Goal: Task Accomplishment & Management: Complete application form

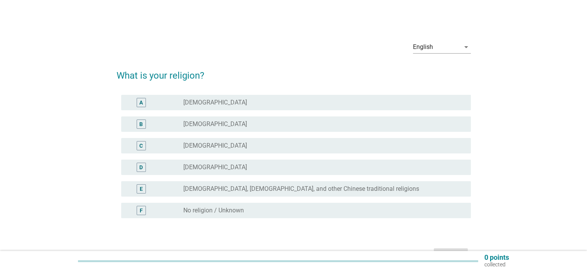
click at [219, 148] on div "radio_button_unchecked [DEMOGRAPHIC_DATA]" at bounding box center [320, 146] width 275 height 8
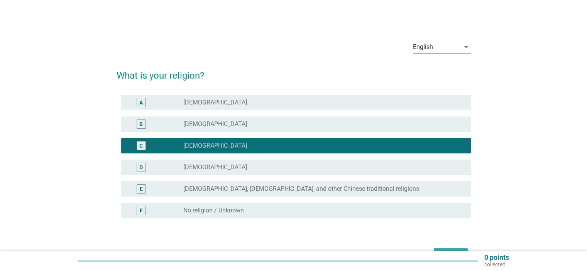
click at [461, 249] on button "Next" at bounding box center [451, 256] width 34 height 14
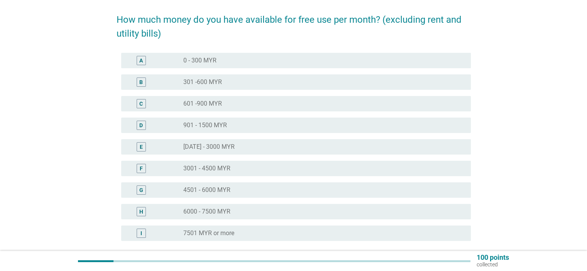
scroll to position [60, 0]
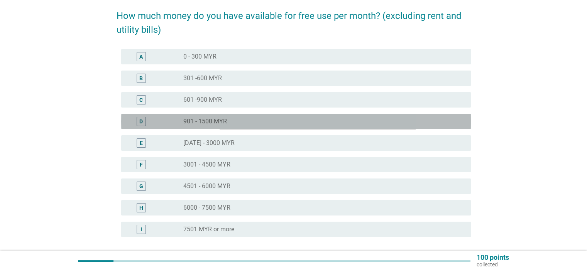
click at [279, 121] on div "radio_button_unchecked 901 - 1500 MYR" at bounding box center [320, 122] width 275 height 8
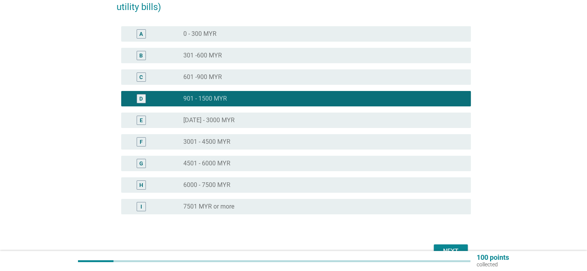
scroll to position [92, 0]
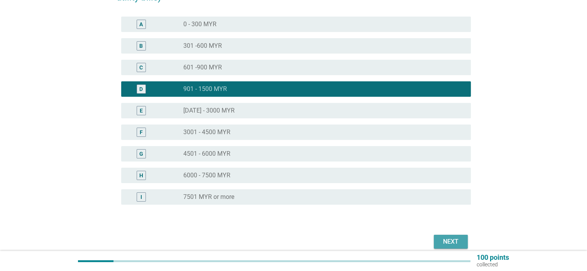
click at [437, 240] on button "Next" at bounding box center [451, 242] width 34 height 14
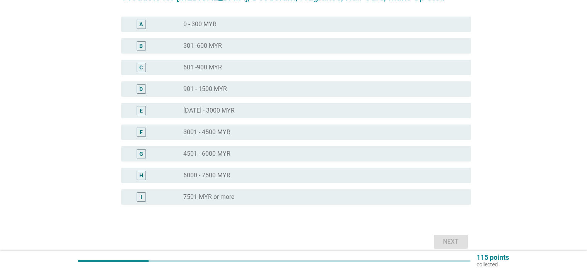
scroll to position [0, 0]
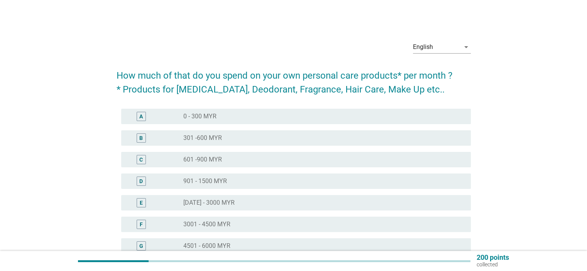
click at [264, 115] on div "radio_button_unchecked 0 - 300 MYR" at bounding box center [320, 117] width 275 height 8
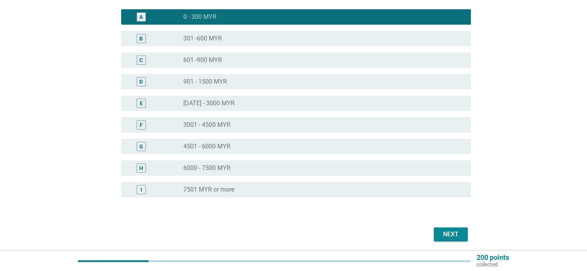
scroll to position [105, 0]
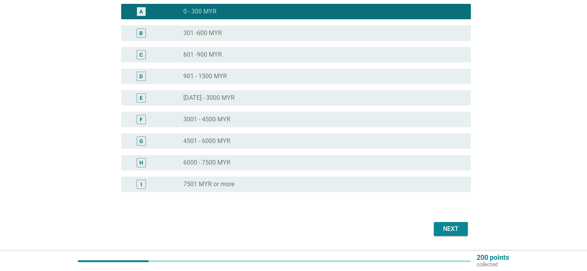
click at [449, 233] on div "Next" at bounding box center [451, 229] width 22 height 9
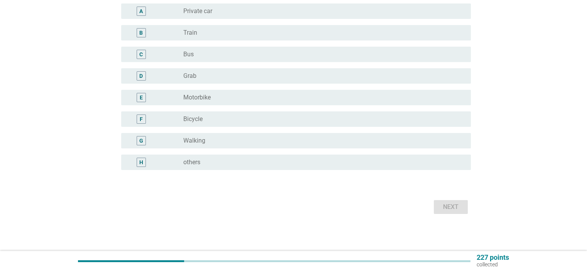
scroll to position [0, 0]
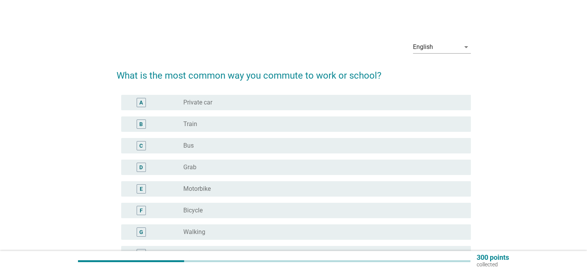
click at [252, 100] on div "radio_button_unchecked Private car" at bounding box center [320, 103] width 275 height 8
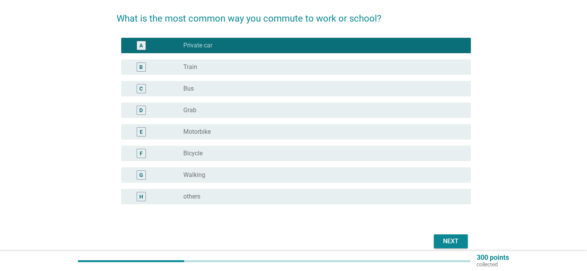
scroll to position [58, 0]
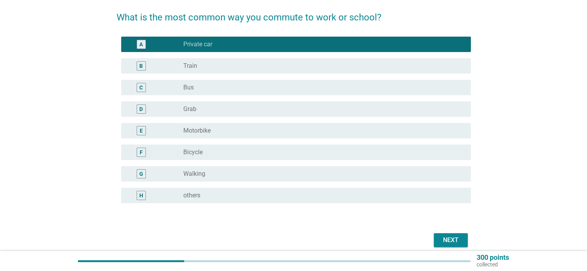
click at [455, 238] on div "Next" at bounding box center [451, 240] width 22 height 9
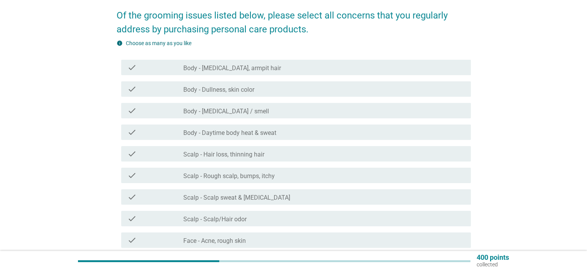
scroll to position [63, 0]
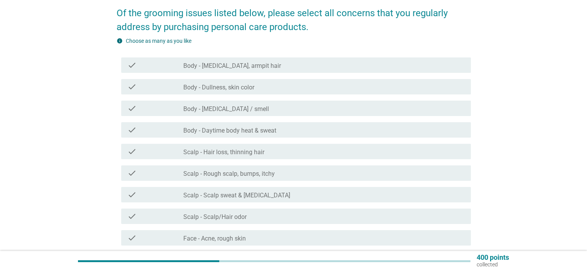
click at [268, 153] on div "check_box_outline_blank Scalp - Hair loss, thinning hair" at bounding box center [323, 151] width 281 height 9
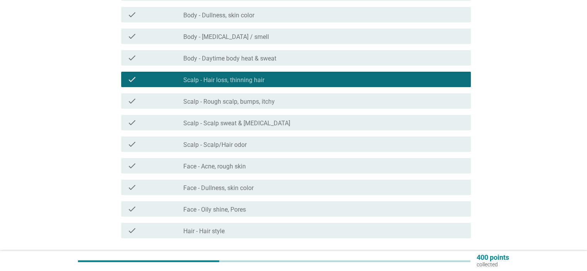
scroll to position [140, 0]
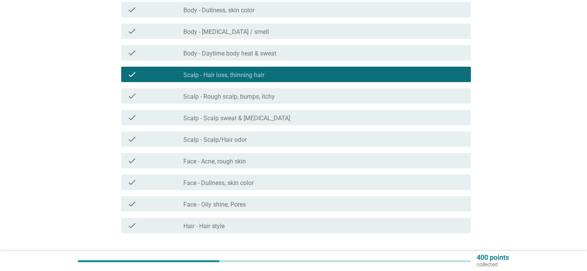
click at [227, 162] on label "Face - Acne, rough skin" at bounding box center [214, 162] width 63 height 8
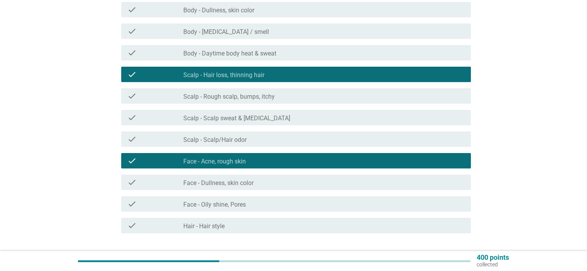
click at [233, 181] on label "Face - Dullness, skin color" at bounding box center [218, 183] width 70 height 8
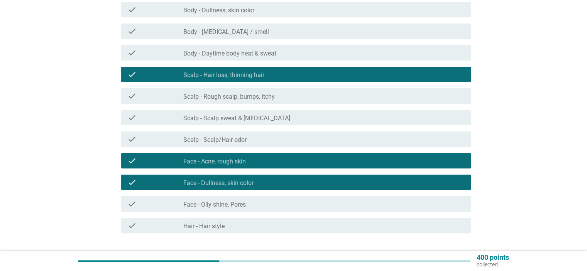
click at [255, 225] on div "check_box_outline_blank Hair - Hair style" at bounding box center [323, 225] width 281 height 9
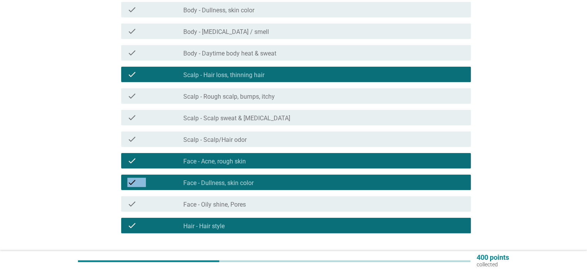
drag, startPoint x: 587, startPoint y: 163, endPoint x: 588, endPoint y: 176, distance: 12.4
click at [587, 176] on html "English Bahasa Melayu English arrow_drop_down Of the grooming issues listed bel…" at bounding box center [293, 82] width 587 height 445
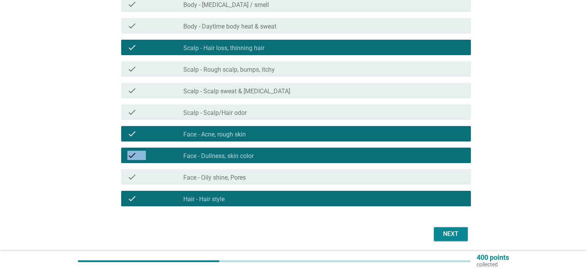
scroll to position [174, 0]
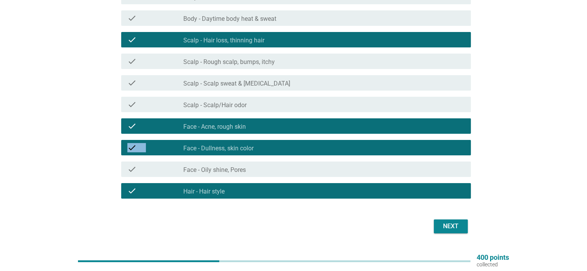
click at [451, 227] on div "Next" at bounding box center [451, 226] width 22 height 9
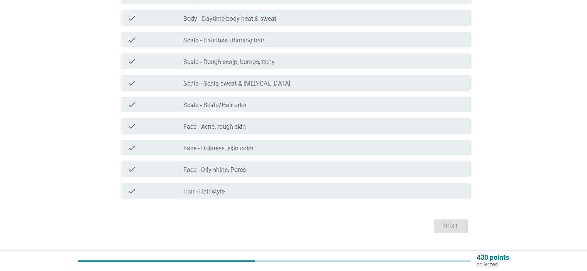
scroll to position [0, 0]
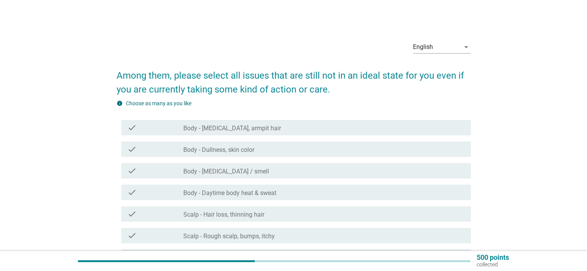
click at [278, 148] on div "check_box_outline_blank Body - Dullness, skin color" at bounding box center [323, 149] width 281 height 9
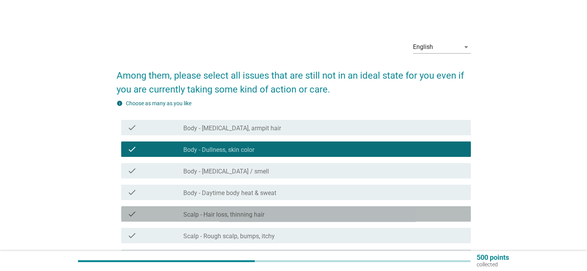
click at [278, 209] on div "check check_box_outline_blank Scalp - Hair loss, thinning hair" at bounding box center [296, 213] width 350 height 15
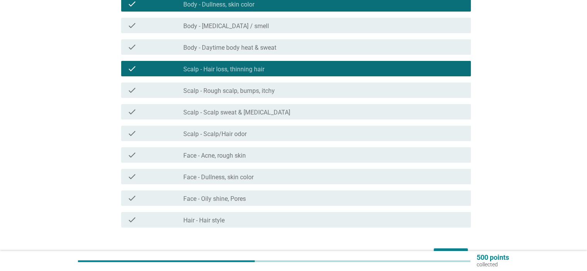
scroll to position [151, 0]
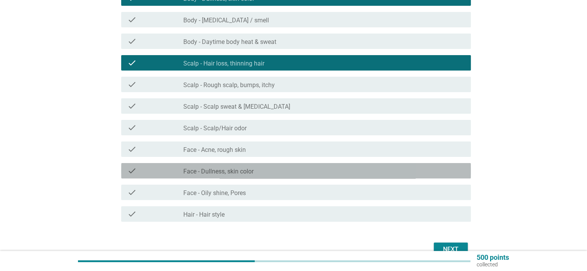
click at [200, 171] on label "Face - Dullness, skin color" at bounding box center [218, 172] width 70 height 8
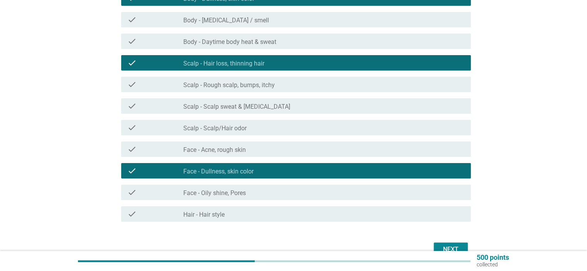
click at [229, 217] on div "check_box_outline_blank Hair - Hair style" at bounding box center [323, 214] width 281 height 9
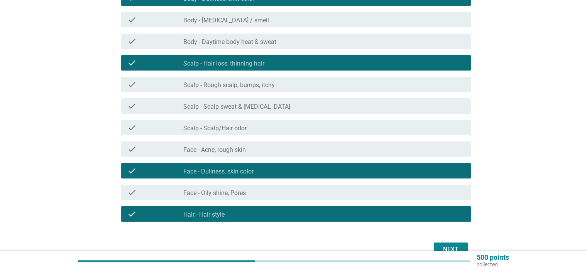
click at [444, 248] on div "Next" at bounding box center [451, 249] width 22 height 9
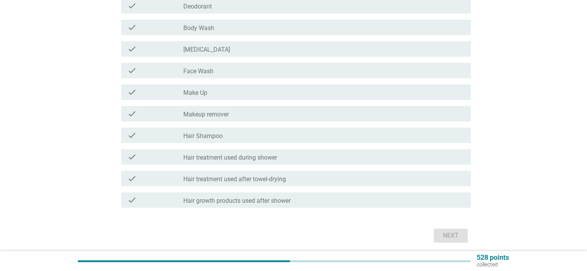
scroll to position [0, 0]
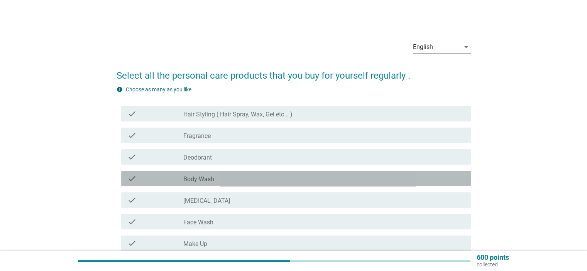
click at [234, 182] on div "check_box_outline_blank Body Wash" at bounding box center [323, 178] width 281 height 9
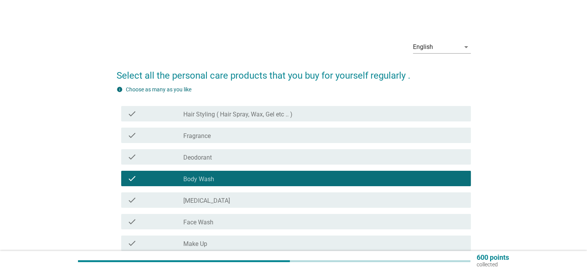
click at [240, 201] on div "check_box_outline_blank [MEDICAL_DATA]" at bounding box center [323, 200] width 281 height 9
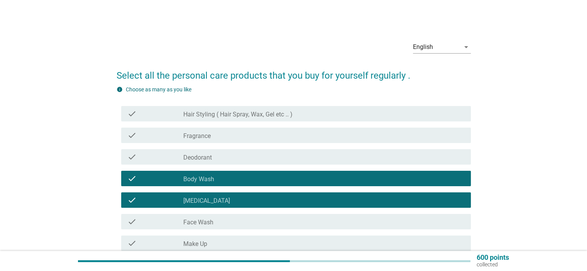
click at [245, 225] on div "check_box_outline_blank Face Wash" at bounding box center [323, 221] width 281 height 9
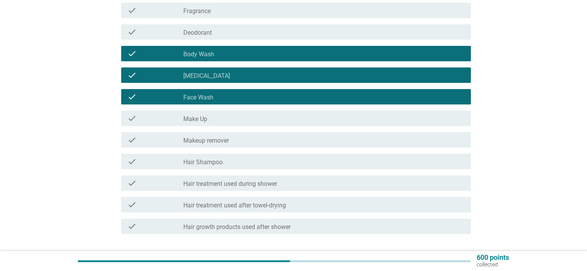
scroll to position [125, 0]
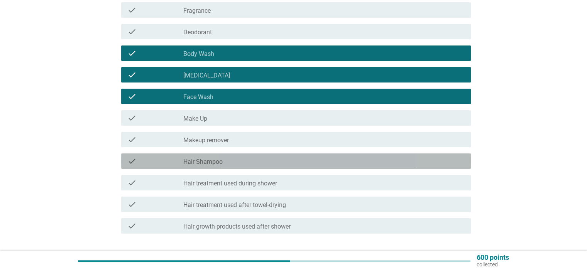
click at [265, 162] on div "check_box_outline_blank Hair Shampoo" at bounding box center [323, 161] width 281 height 9
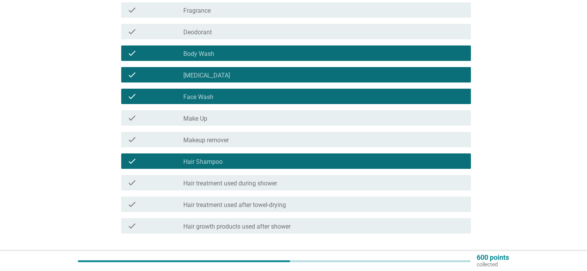
click at [272, 185] on label "Hair treatment used during shower" at bounding box center [230, 184] width 94 height 8
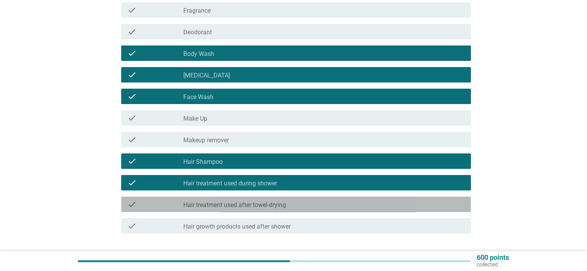
click at [271, 208] on label "Hair treatment used after towel-drying" at bounding box center [234, 205] width 103 height 8
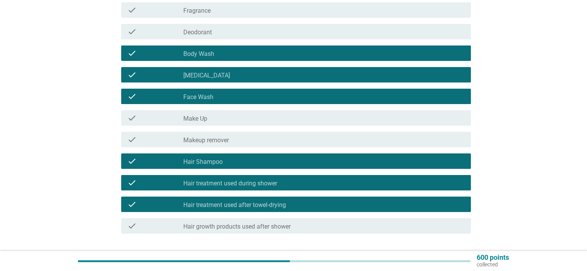
click at [276, 229] on label "Hair growth products used after shower" at bounding box center [236, 227] width 107 height 8
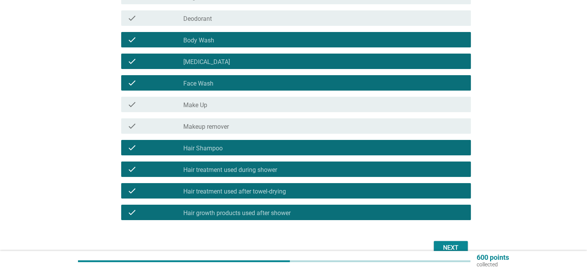
scroll to position [145, 0]
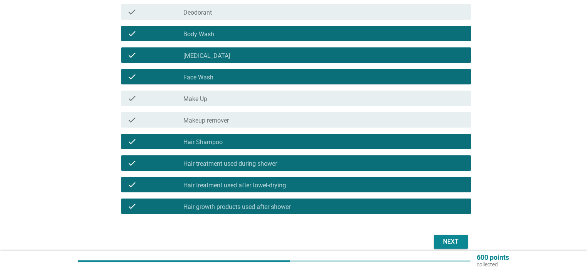
click at [452, 241] on div "Next" at bounding box center [451, 241] width 22 height 9
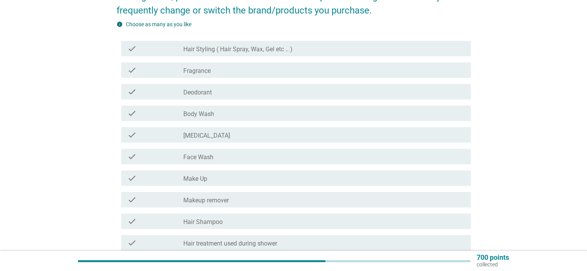
scroll to position [83, 0]
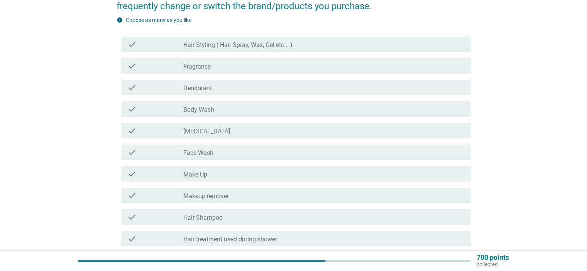
click at [286, 110] on div "check_box_outline_blank Body Wash" at bounding box center [323, 109] width 281 height 9
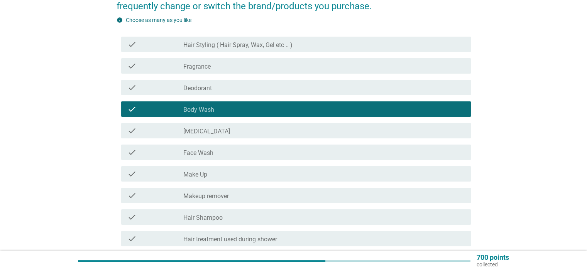
click at [242, 132] on div "check_box_outline_blank [MEDICAL_DATA]" at bounding box center [323, 130] width 281 height 9
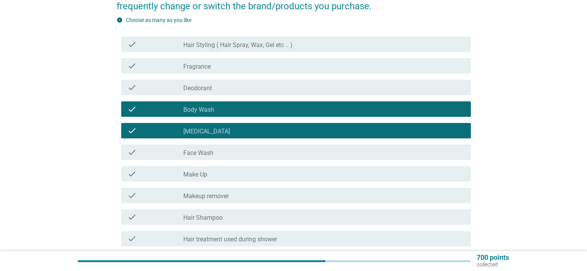
click at [229, 157] on div "check_box_outline_blank Face Wash" at bounding box center [323, 152] width 281 height 9
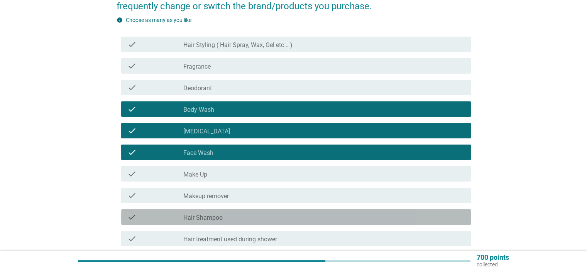
click at [252, 217] on div "check_box_outline_blank Hair Shampoo" at bounding box center [323, 217] width 281 height 9
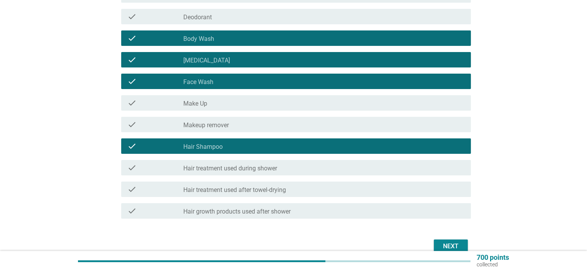
scroll to position [154, 0]
click at [309, 166] on div "check_box_outline_blank Hair treatment used during shower" at bounding box center [323, 167] width 281 height 9
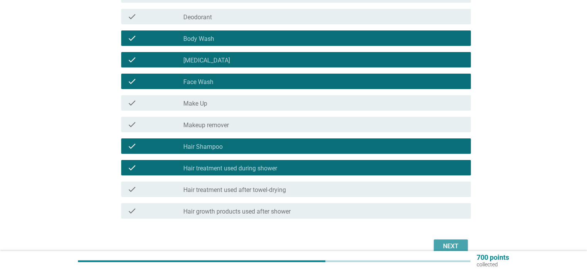
click at [455, 246] on div "Next" at bounding box center [451, 246] width 22 height 9
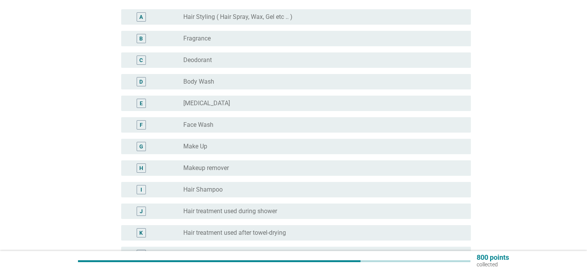
scroll to position [107, 0]
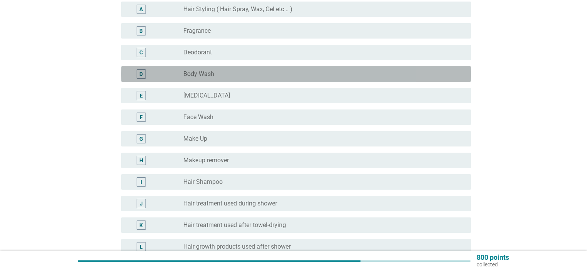
click at [219, 75] on div "radio_button_unchecked Body Wash" at bounding box center [320, 74] width 275 height 8
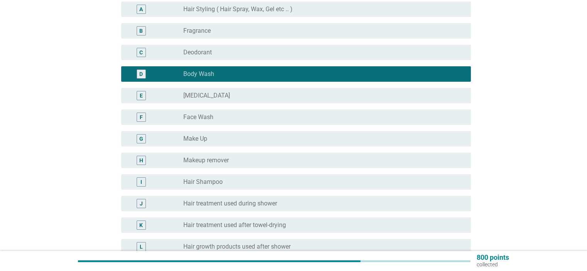
click at [232, 118] on div "radio_button_unchecked Face Wash" at bounding box center [320, 117] width 275 height 8
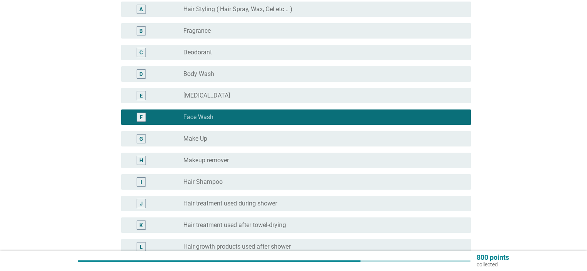
click at [277, 175] on div "I radio_button_unchecked Hair Shampoo" at bounding box center [296, 181] width 350 height 15
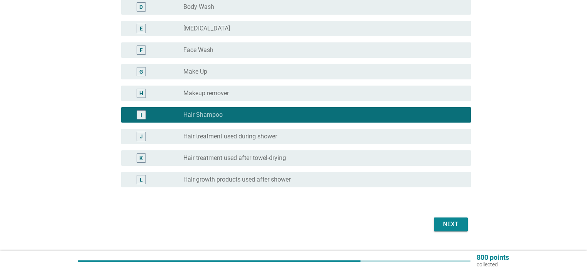
scroll to position [176, 0]
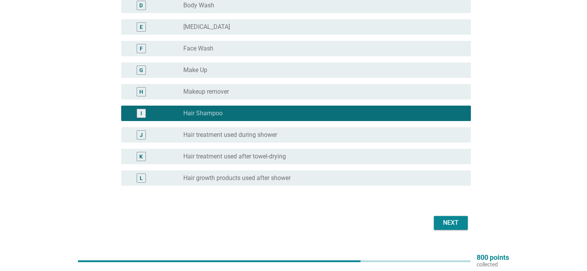
click at [465, 226] on button "Next" at bounding box center [451, 223] width 34 height 14
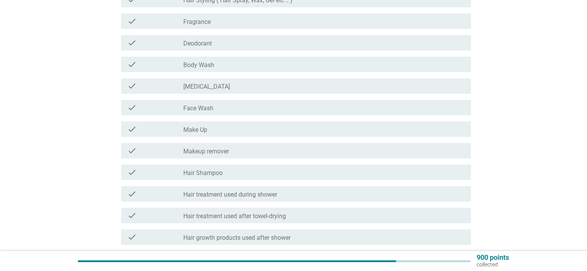
scroll to position [132, 0]
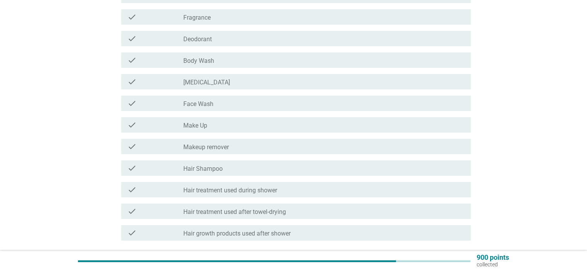
click at [282, 60] on div "check_box_outline_blank Body Wash" at bounding box center [323, 60] width 281 height 9
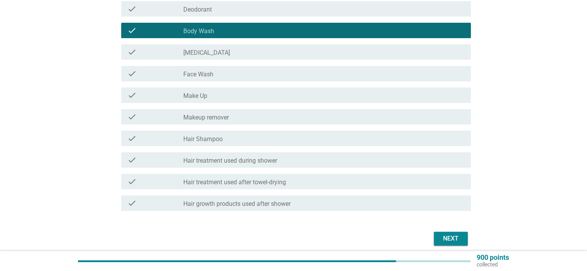
scroll to position [164, 0]
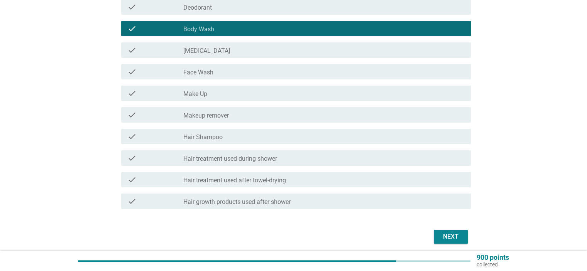
click at [456, 235] on div "Next" at bounding box center [451, 236] width 22 height 9
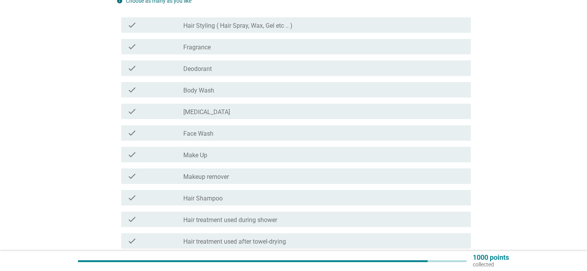
scroll to position [125, 0]
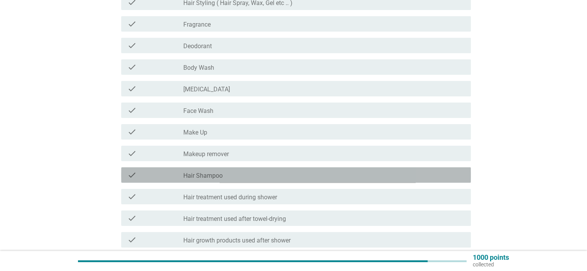
click at [242, 169] on div "check check_box_outline_blank Hair Shampoo" at bounding box center [296, 174] width 350 height 15
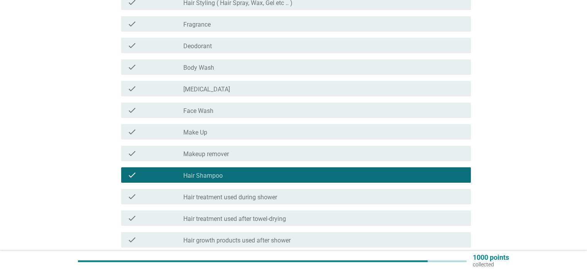
click at [254, 196] on label "Hair treatment used during shower" at bounding box center [230, 198] width 94 height 8
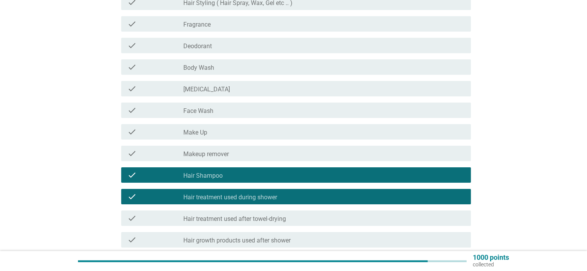
click at [266, 237] on label "Hair growth products used after shower" at bounding box center [236, 241] width 107 height 8
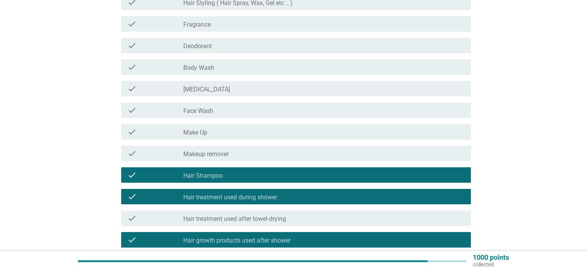
click at [247, 214] on div "check_box_outline_blank Hair treatment used after towel-drying" at bounding box center [323, 218] width 281 height 9
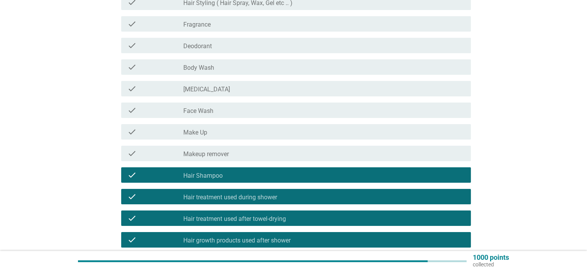
click at [243, 83] on div "check check_box_outline_blank [MEDICAL_DATA]" at bounding box center [296, 88] width 350 height 15
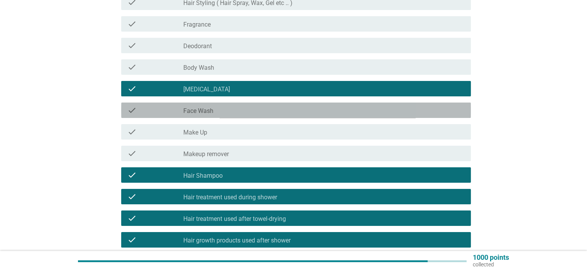
click at [254, 108] on div "check_box_outline_blank Face Wash" at bounding box center [323, 110] width 281 height 9
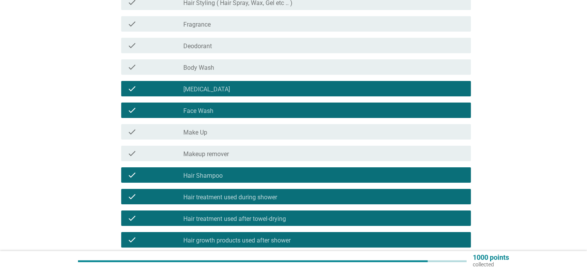
scroll to position [173, 0]
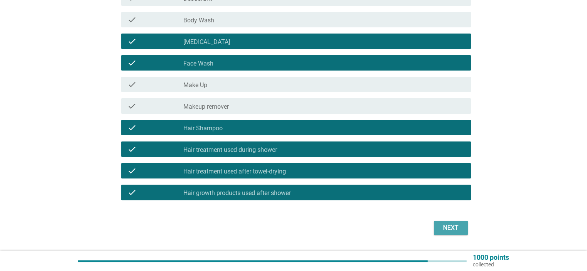
click at [465, 230] on button "Next" at bounding box center [451, 228] width 34 height 14
